Goal: Find specific page/section: Find specific page/section

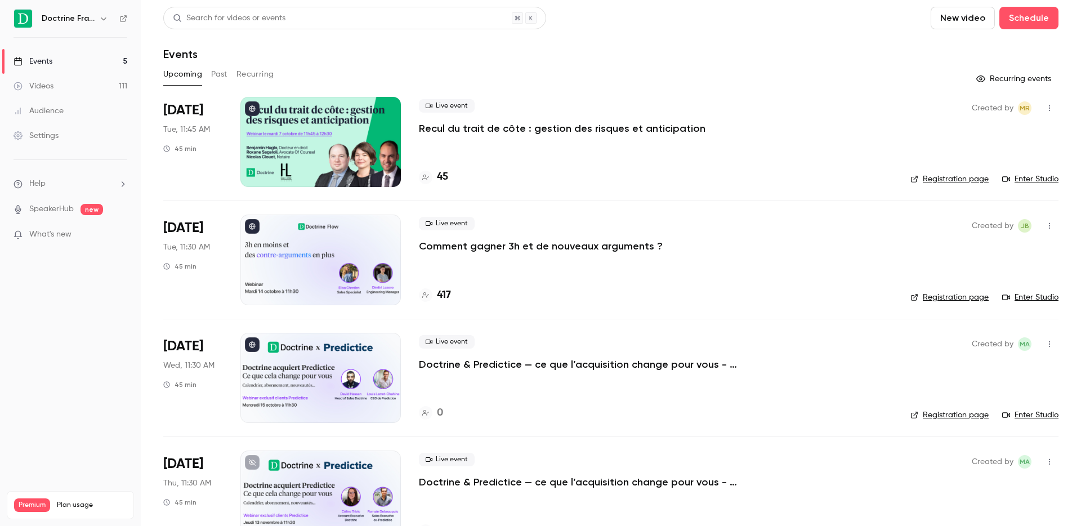
click at [117, 15] on div "Doctrine France" at bounding box center [71, 18] width 114 height 19
click at [99, 15] on icon "button" at bounding box center [103, 18] width 9 height 9
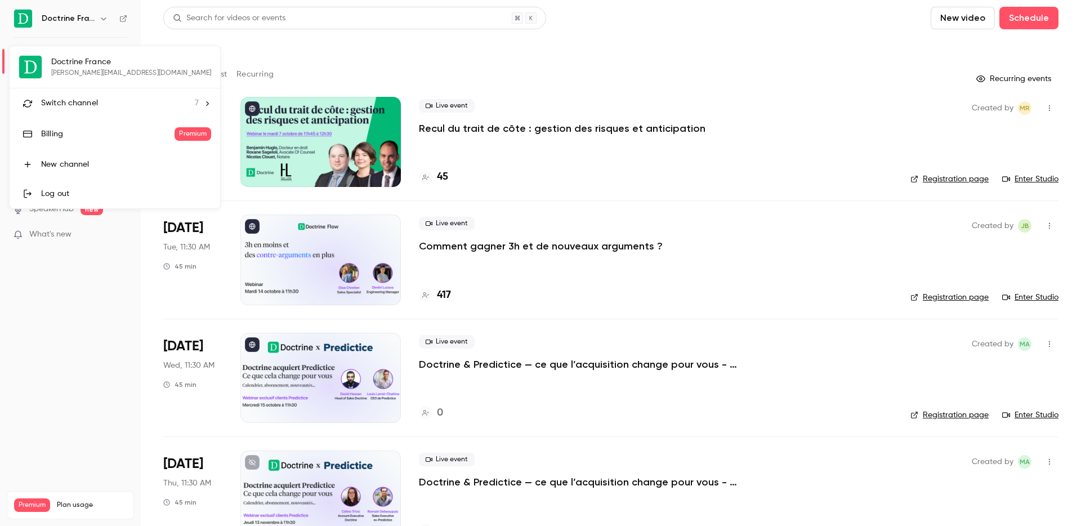
click at [89, 102] on span "Switch channel" at bounding box center [69, 103] width 57 height 12
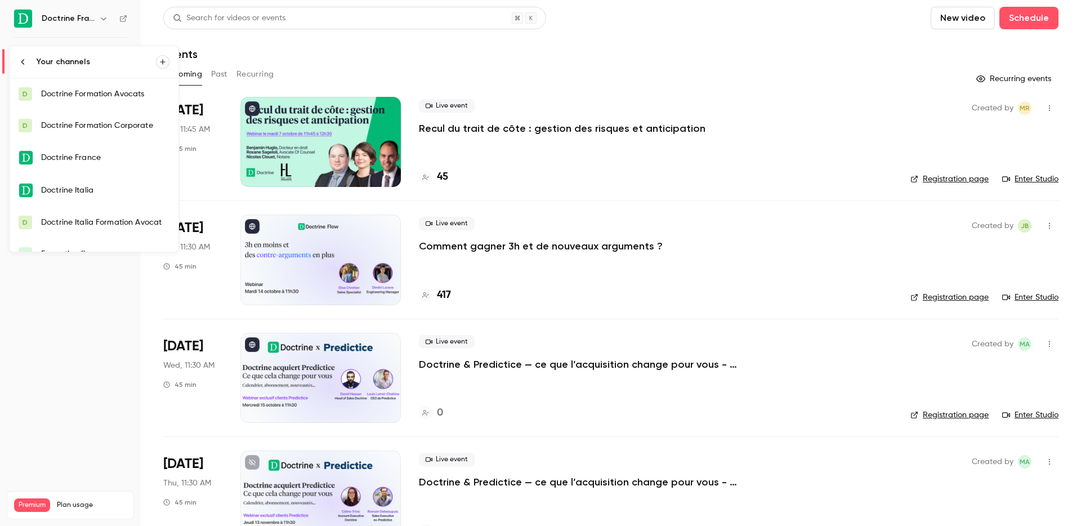
click at [97, 101] on link "D Doctrine Formation Avocats" at bounding box center [94, 94] width 169 height 32
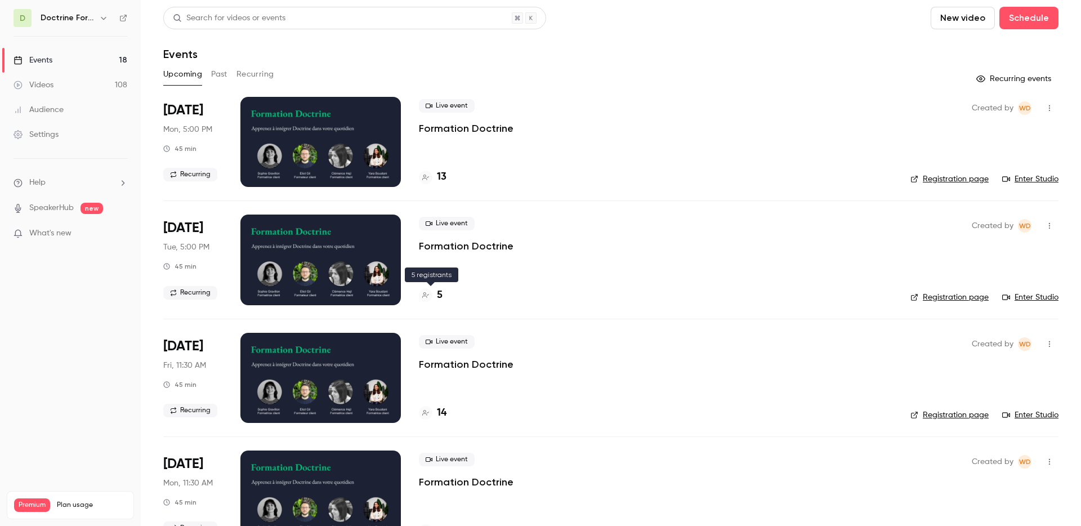
click at [430, 294] on div at bounding box center [426, 295] width 14 height 14
click at [100, 16] on icon "button" at bounding box center [103, 18] width 9 height 9
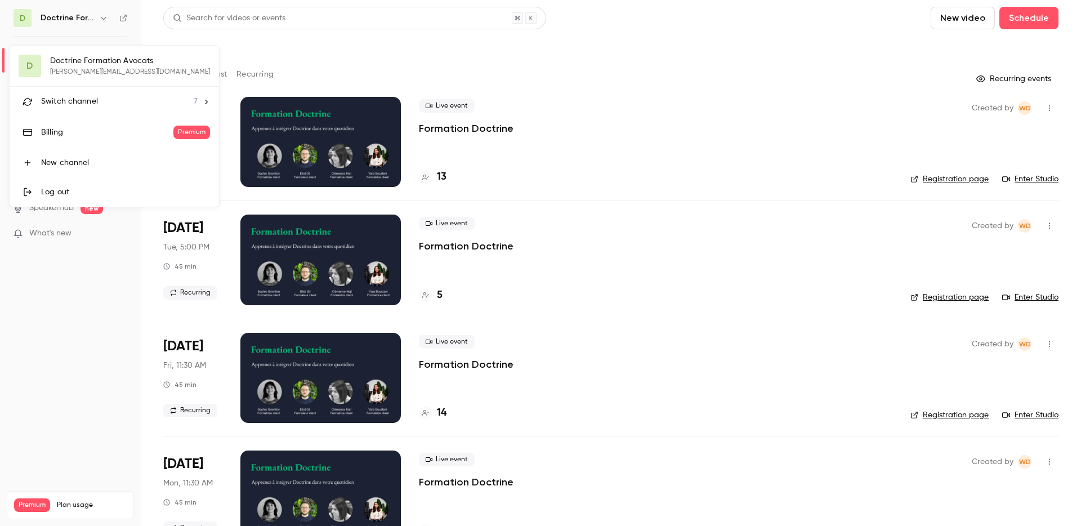
click at [399, 92] on div at bounding box center [540, 263] width 1081 height 526
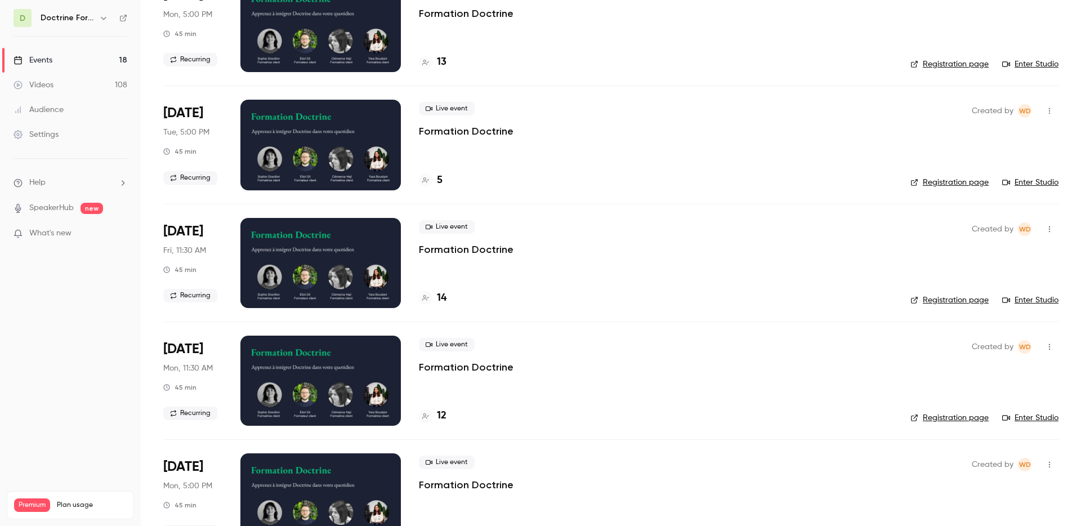
scroll to position [116, 0]
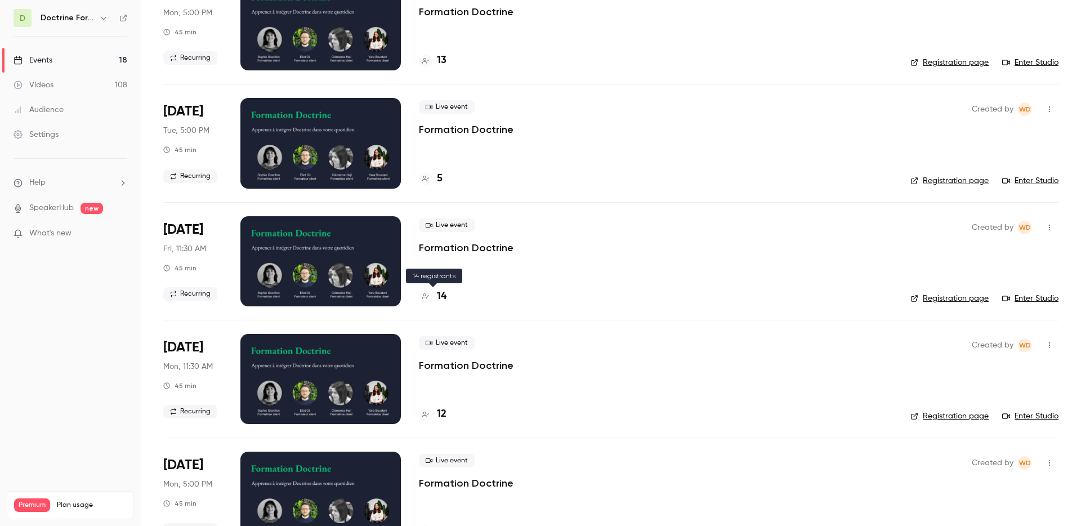
click at [440, 295] on h4 "14" at bounding box center [442, 296] width 10 height 15
